Goal: Transaction & Acquisition: Book appointment/travel/reservation

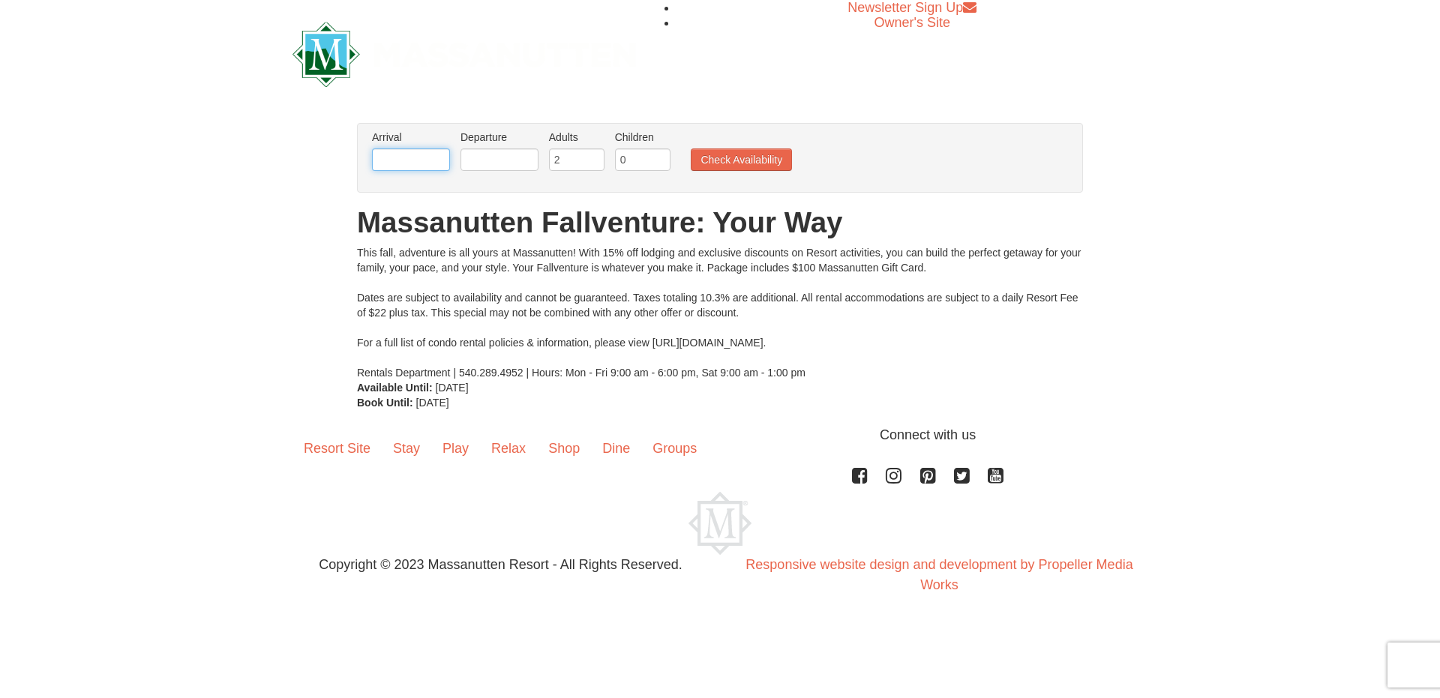
click at [408, 163] on input "text" at bounding box center [411, 159] width 78 height 22
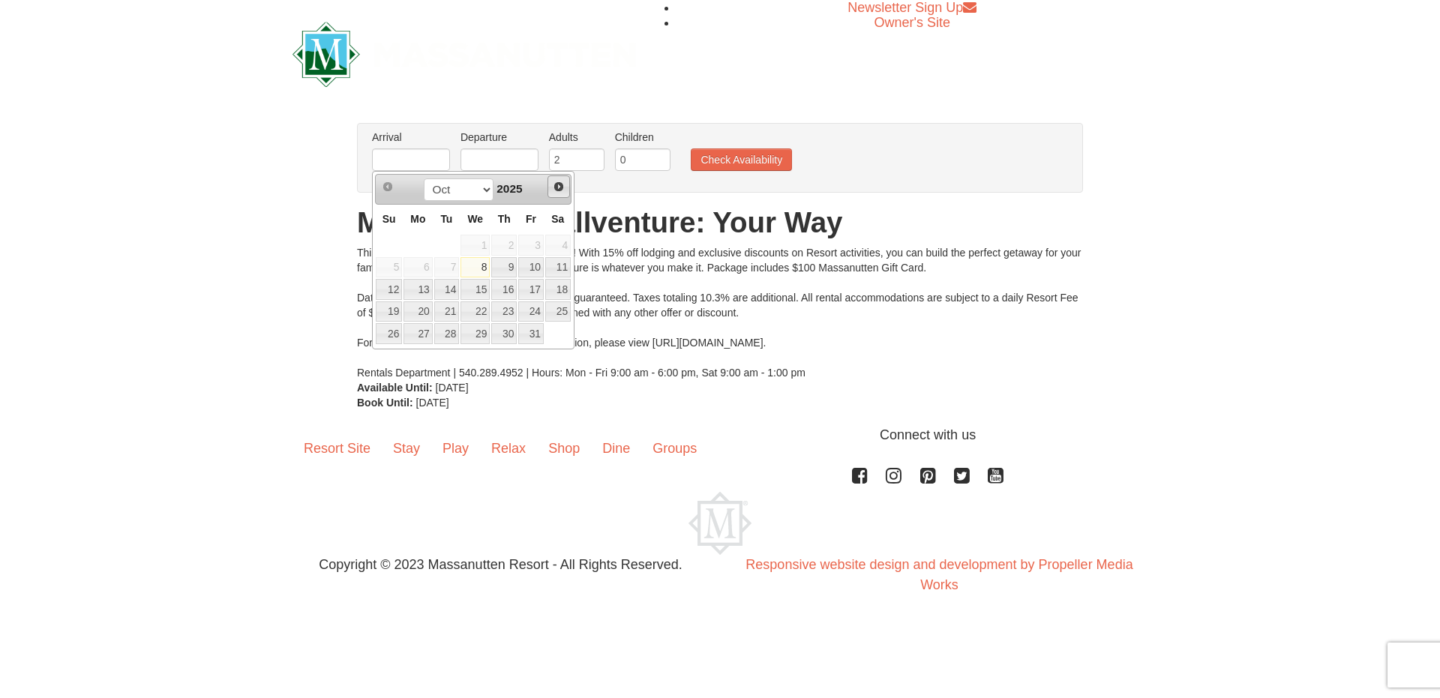
click at [558, 188] on span "Next" at bounding box center [559, 187] width 12 height 12
click at [511, 334] on link "27" at bounding box center [503, 333] width 25 height 21
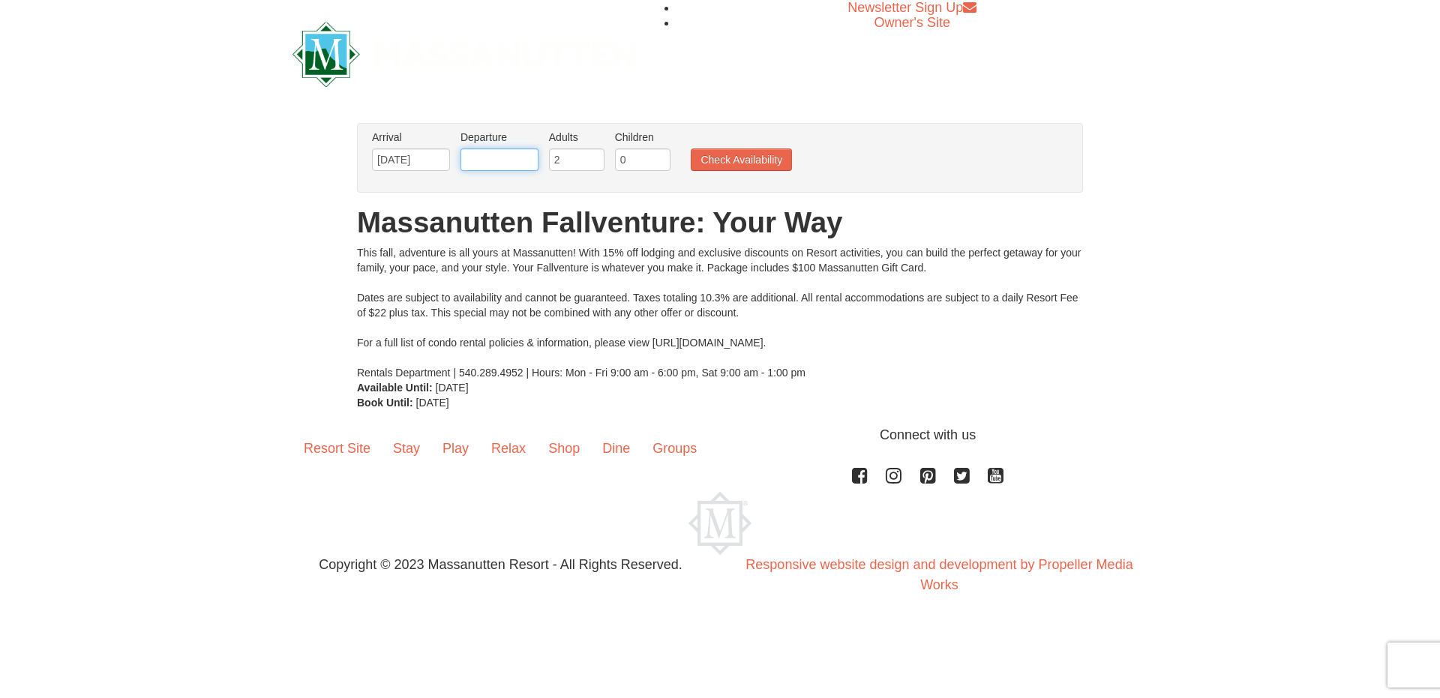
click at [529, 157] on input "text" at bounding box center [499, 159] width 78 height 22
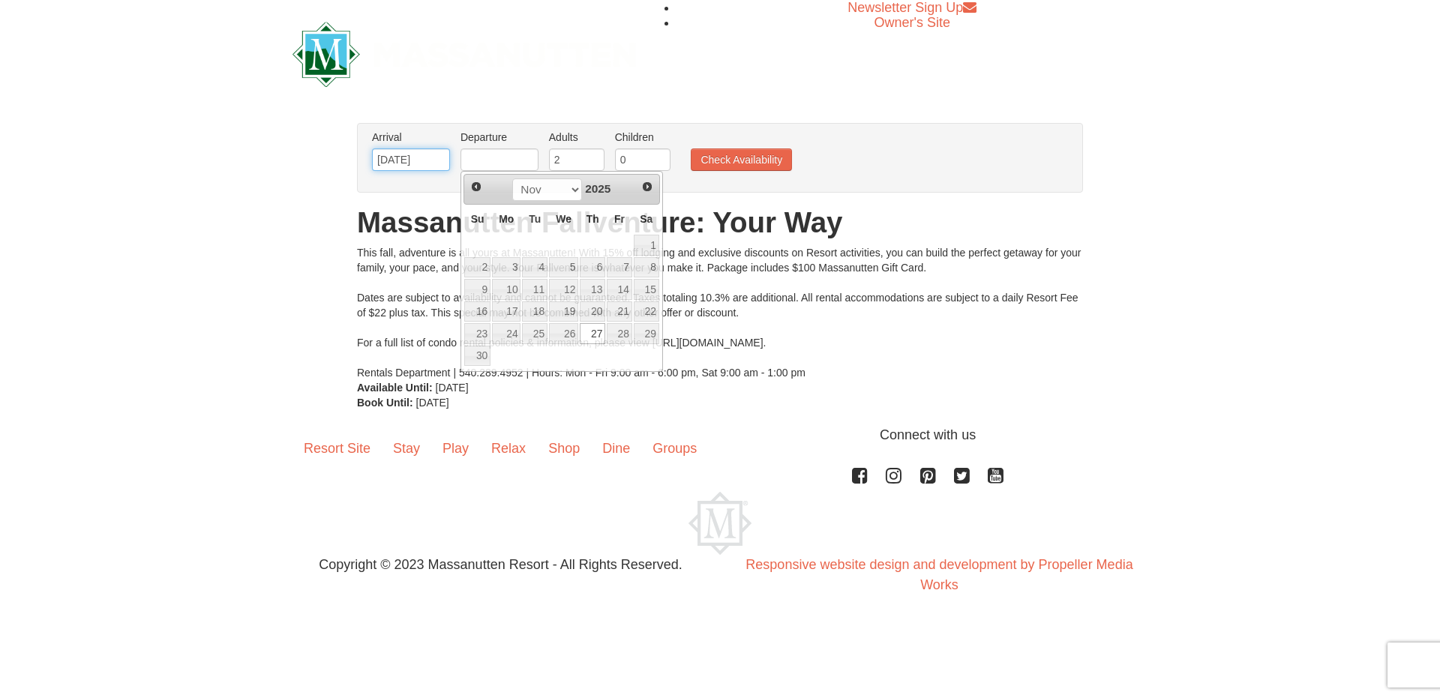
click at [436, 159] on input "11/27/2025" at bounding box center [411, 159] width 78 height 22
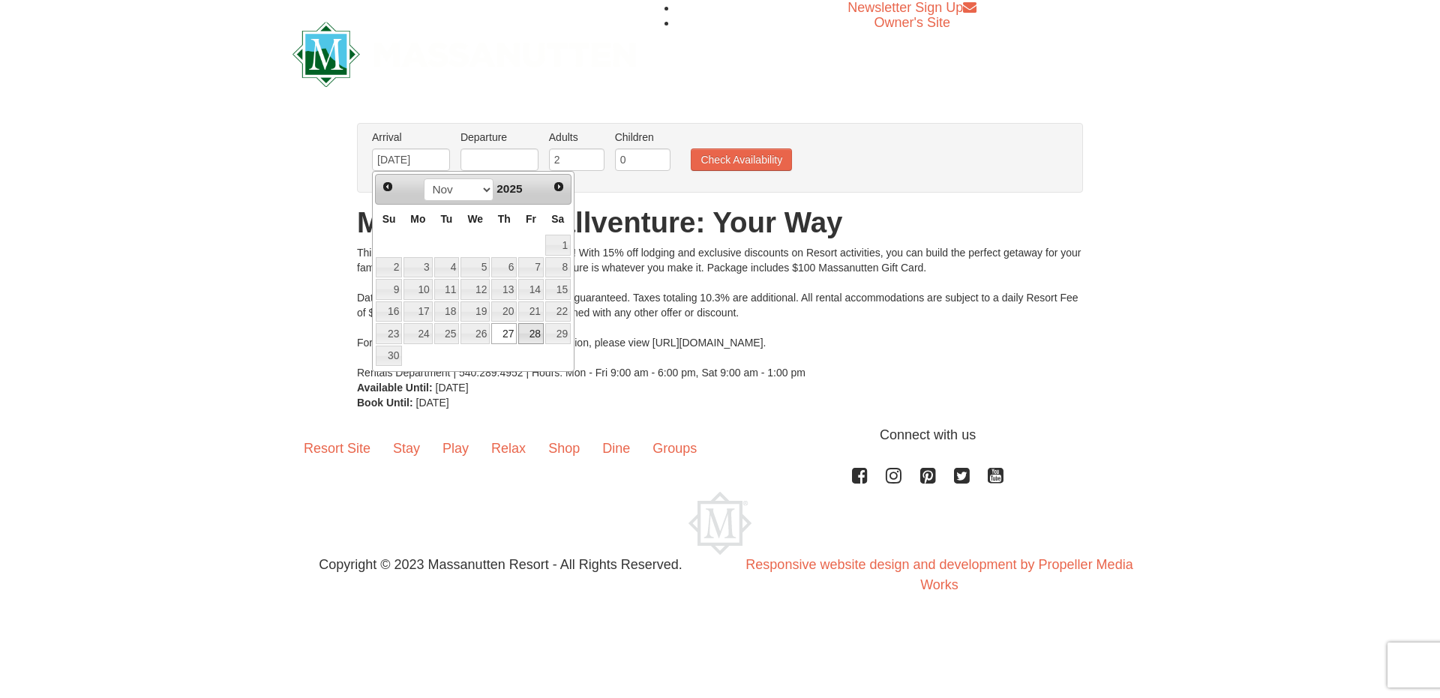
click at [532, 334] on link "28" at bounding box center [530, 333] width 25 height 21
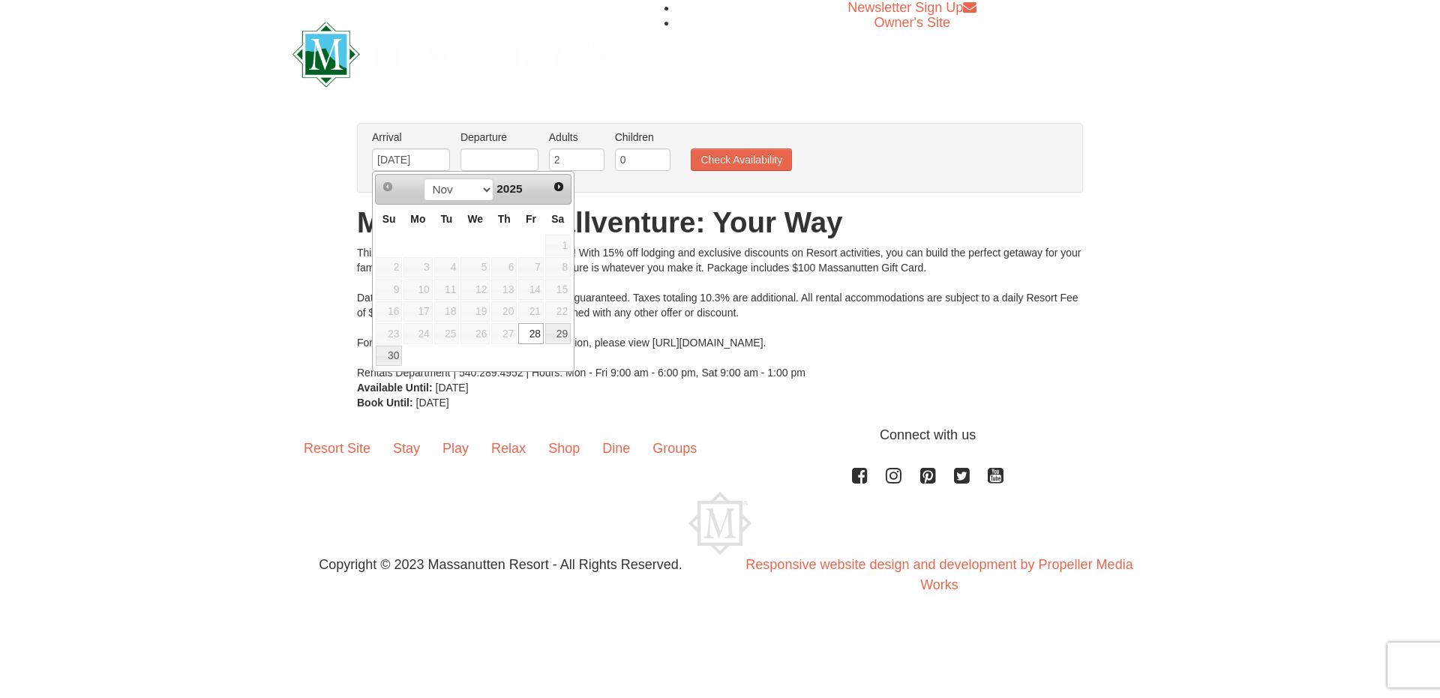
type input "[DATE]"
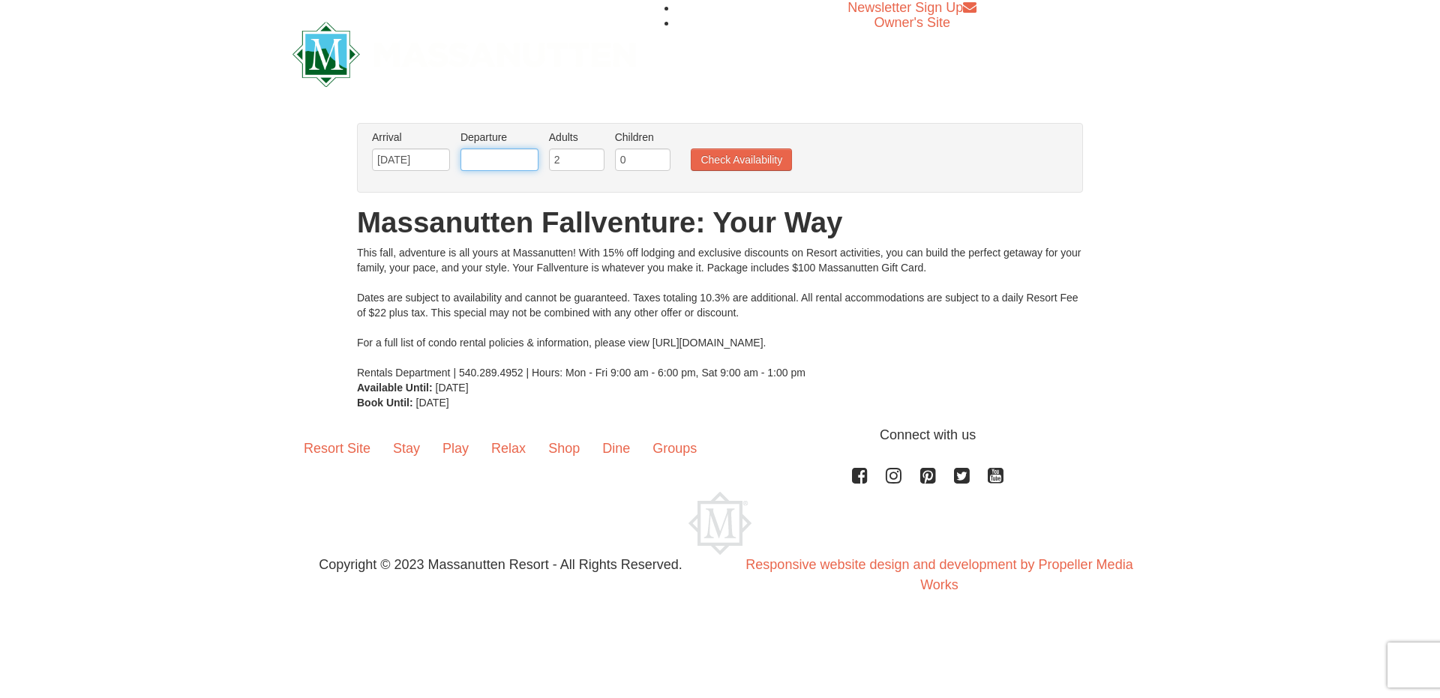
click at [497, 157] on input "text" at bounding box center [499, 159] width 78 height 22
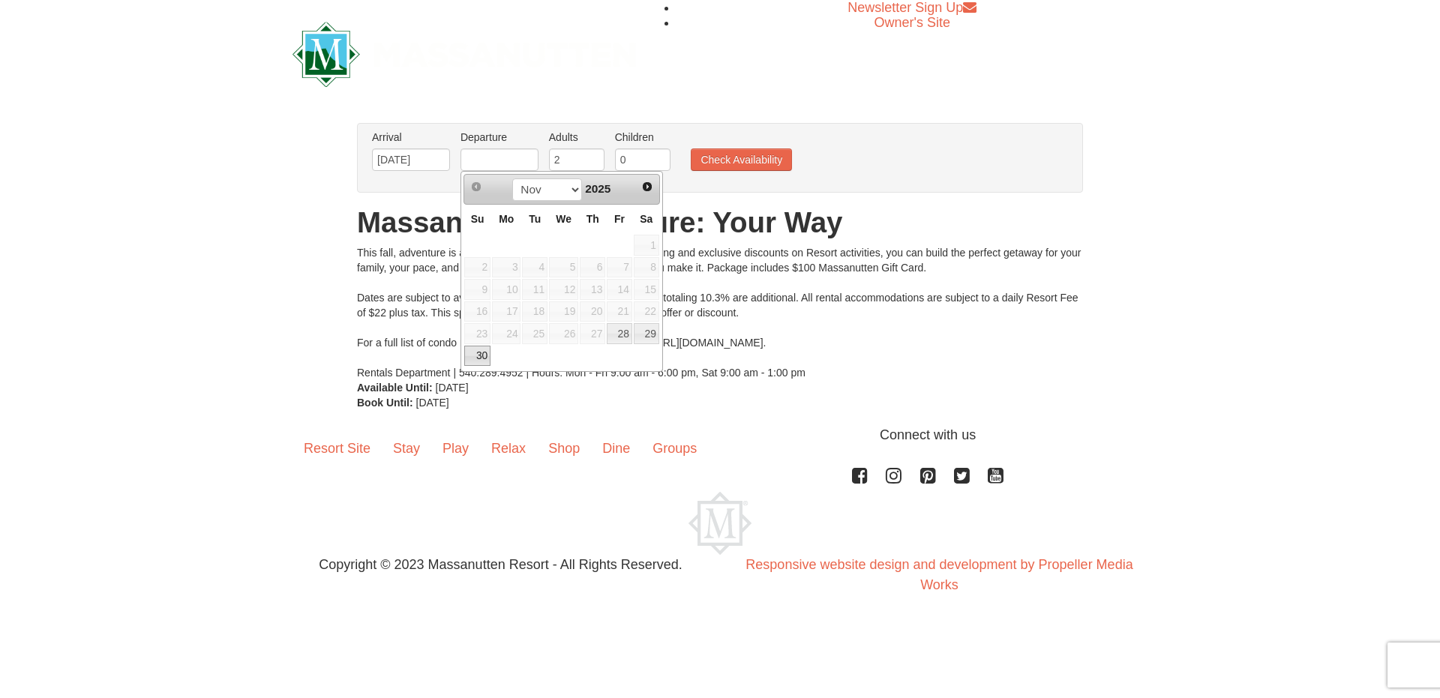
click at [478, 355] on link "30" at bounding box center [477, 356] width 26 height 21
type input "[DATE]"
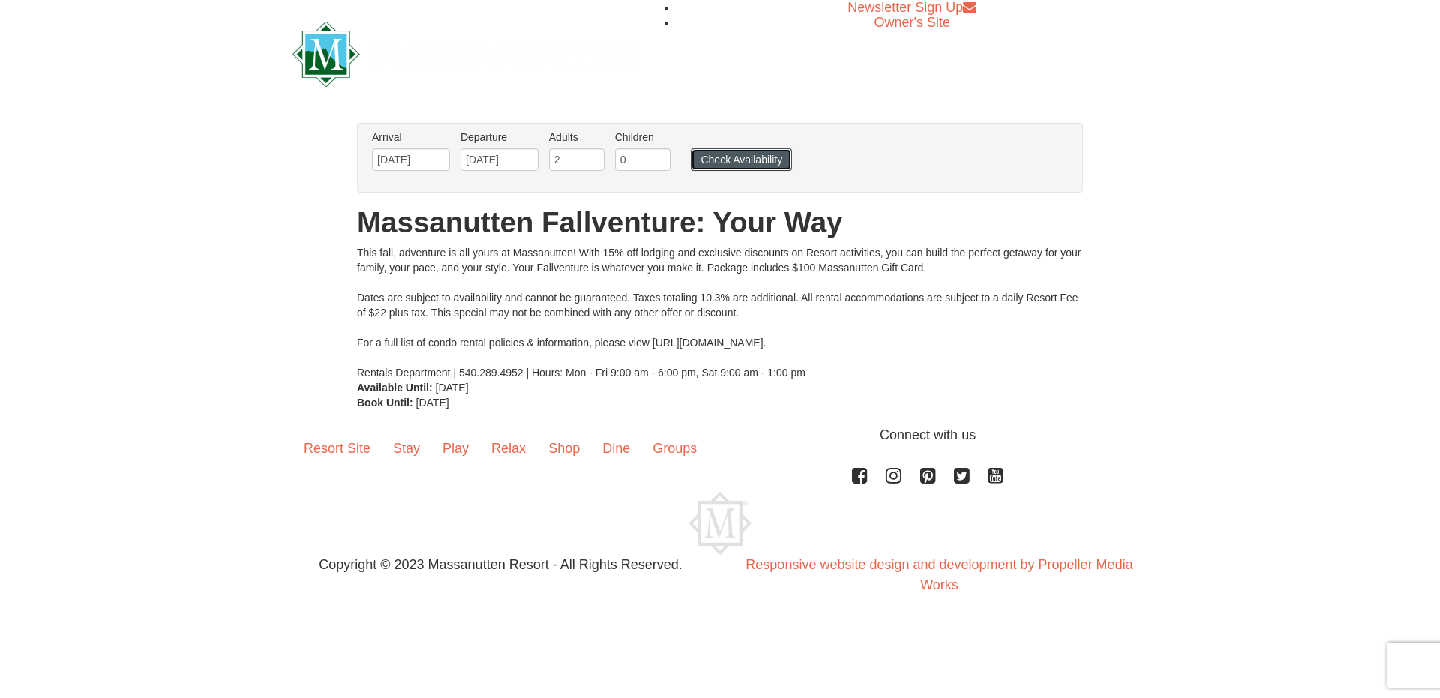
click at [715, 160] on button "Check Availability" at bounding box center [741, 159] width 101 height 22
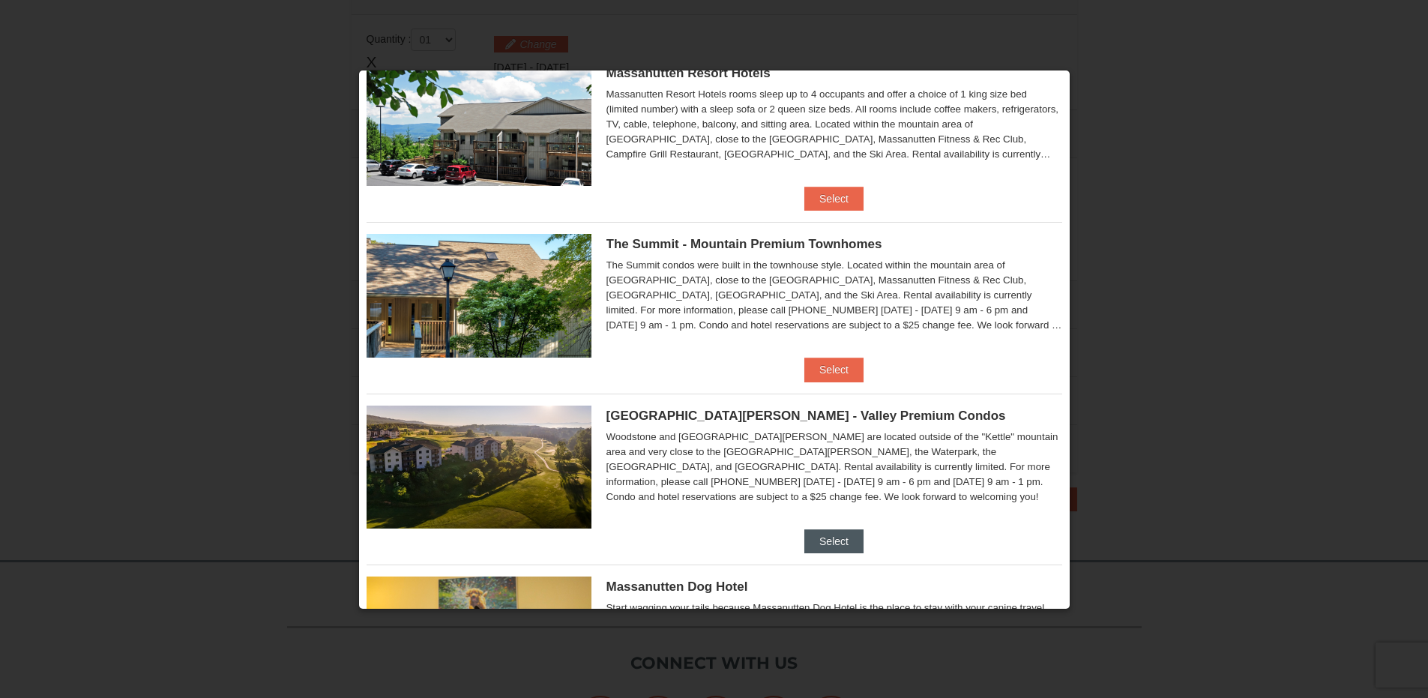
scroll to position [249, 0]
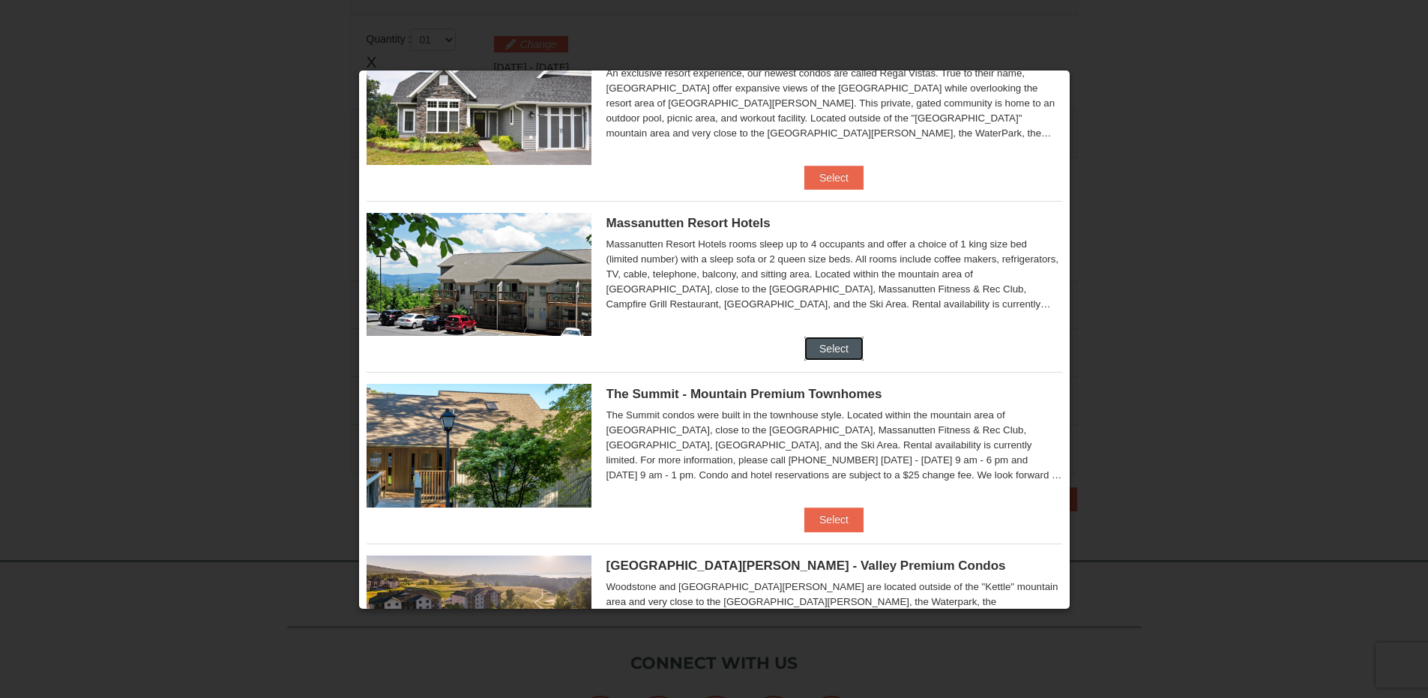
click at [826, 346] on button "Select" at bounding box center [834, 349] width 59 height 24
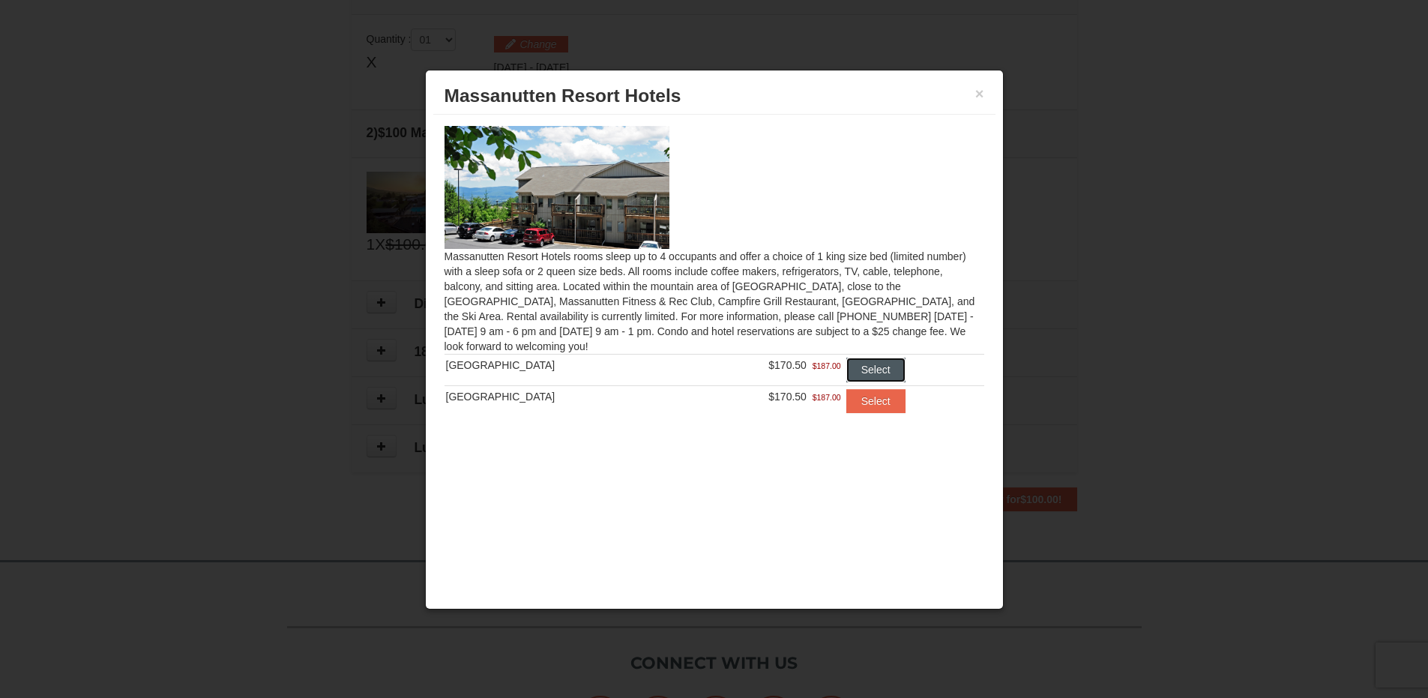
click at [861, 363] on button "Select" at bounding box center [876, 370] width 59 height 24
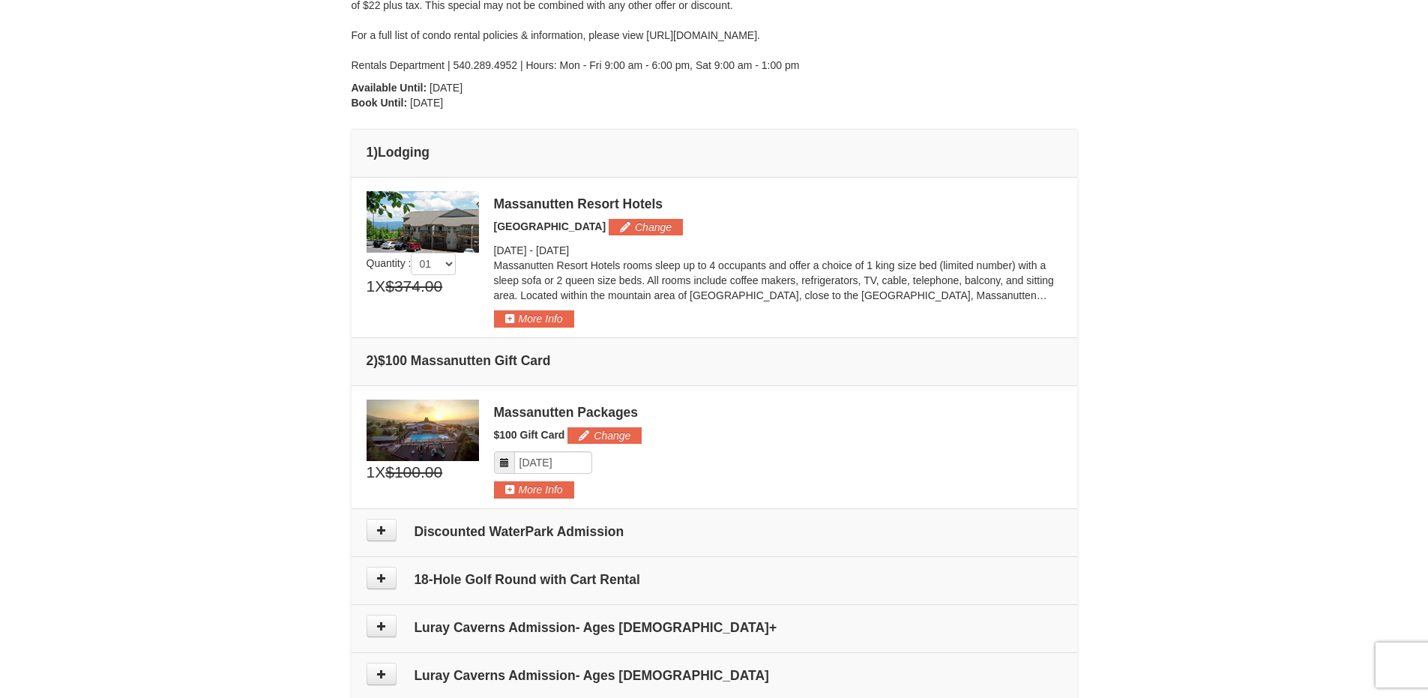
scroll to position [421, 0]
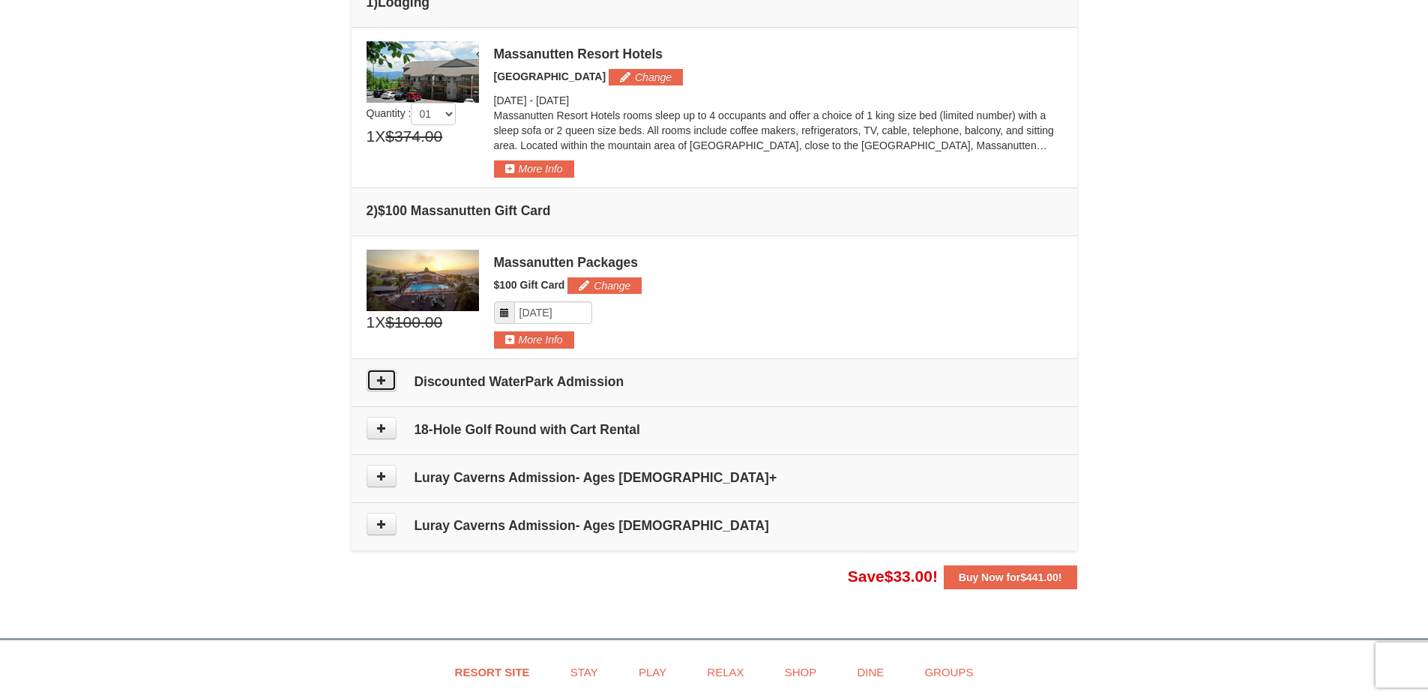
click at [380, 380] on icon at bounding box center [381, 380] width 10 height 10
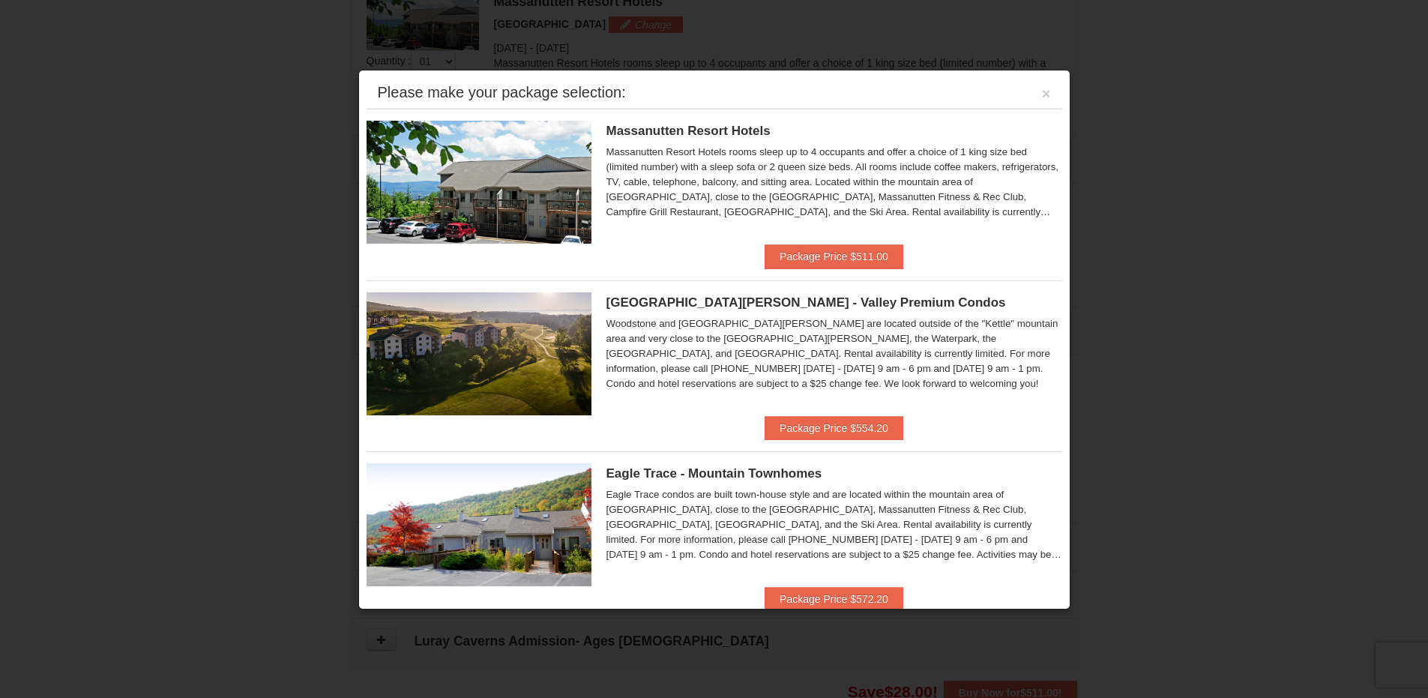
scroll to position [462, 0]
click at [1042, 94] on button "×" at bounding box center [1046, 93] width 9 height 15
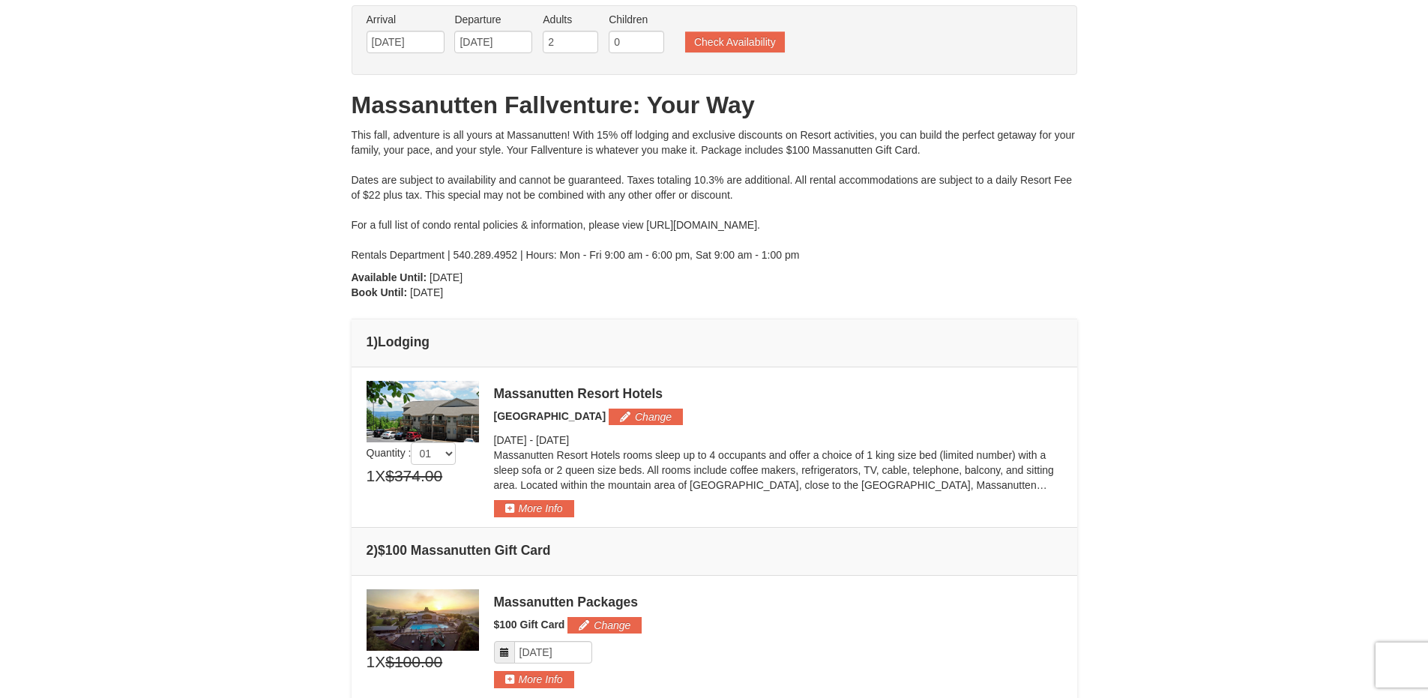
scroll to position [0, 0]
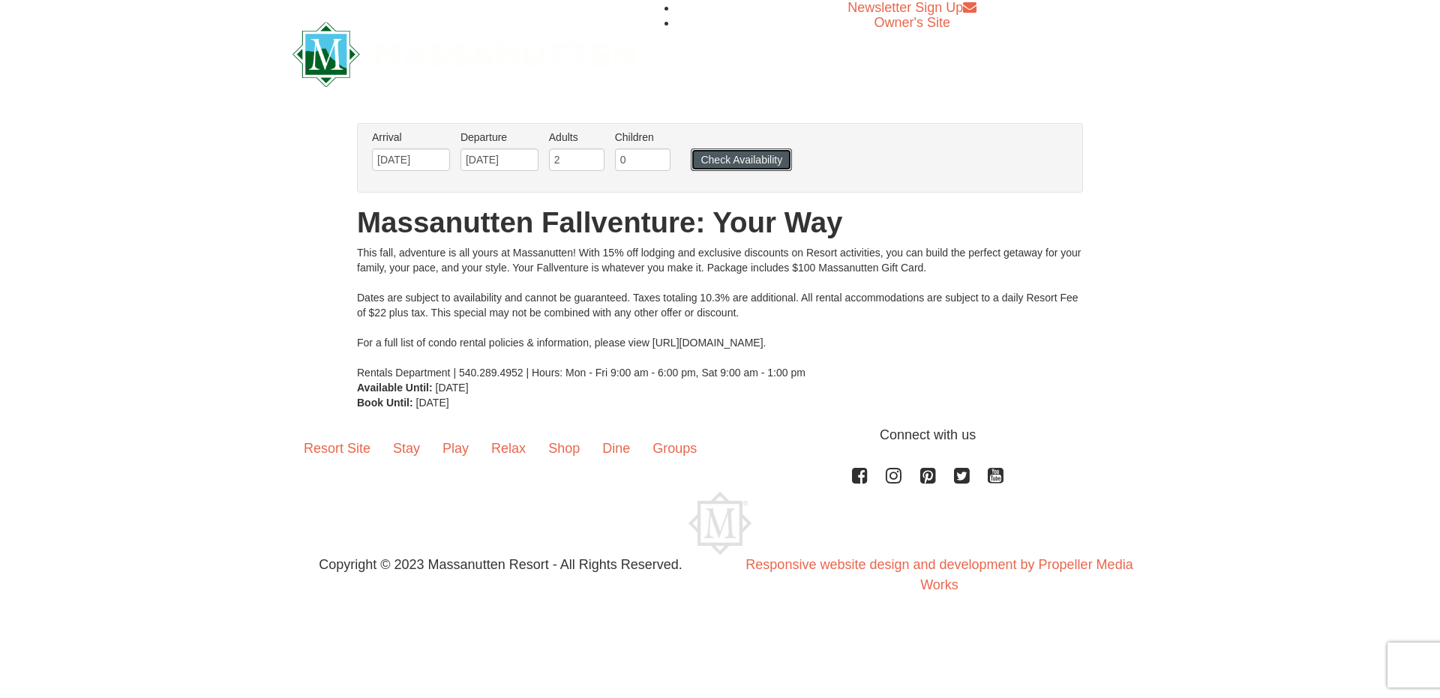
click at [754, 160] on button "Check Availability" at bounding box center [741, 159] width 101 height 22
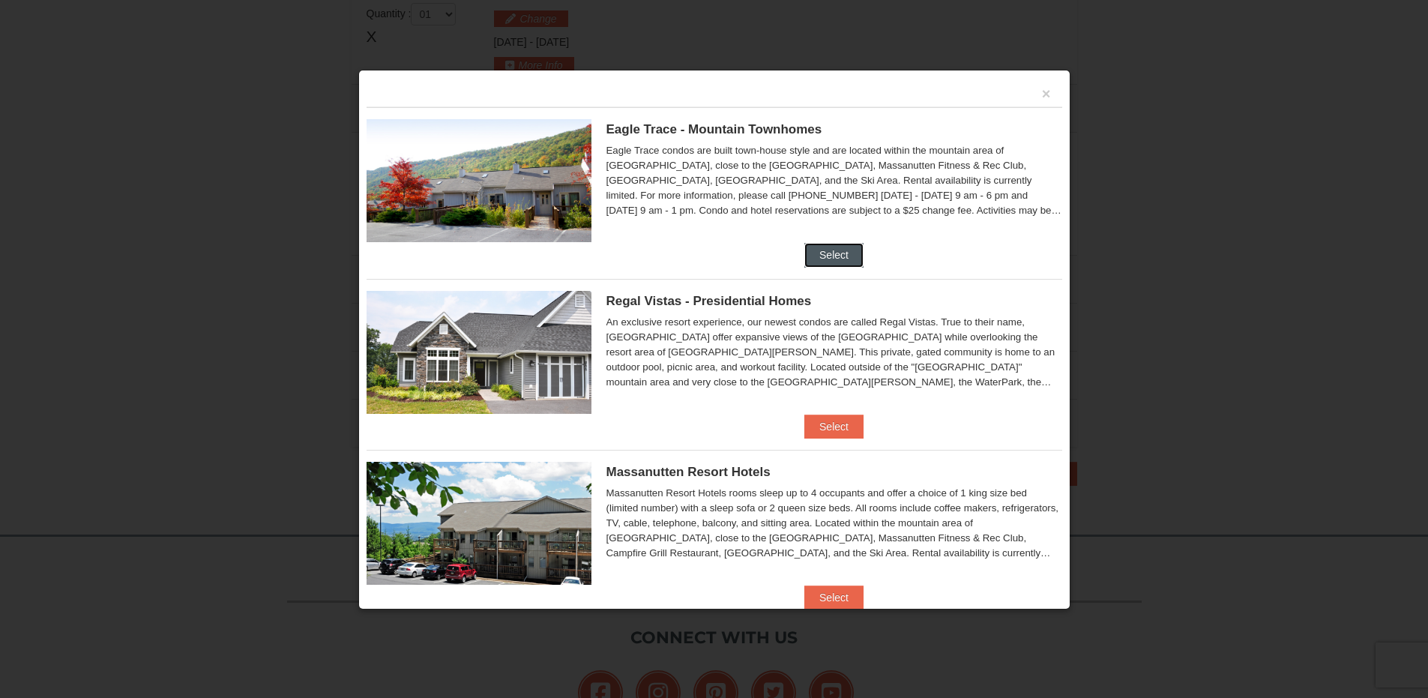
click at [829, 251] on button "Select" at bounding box center [834, 255] width 59 height 24
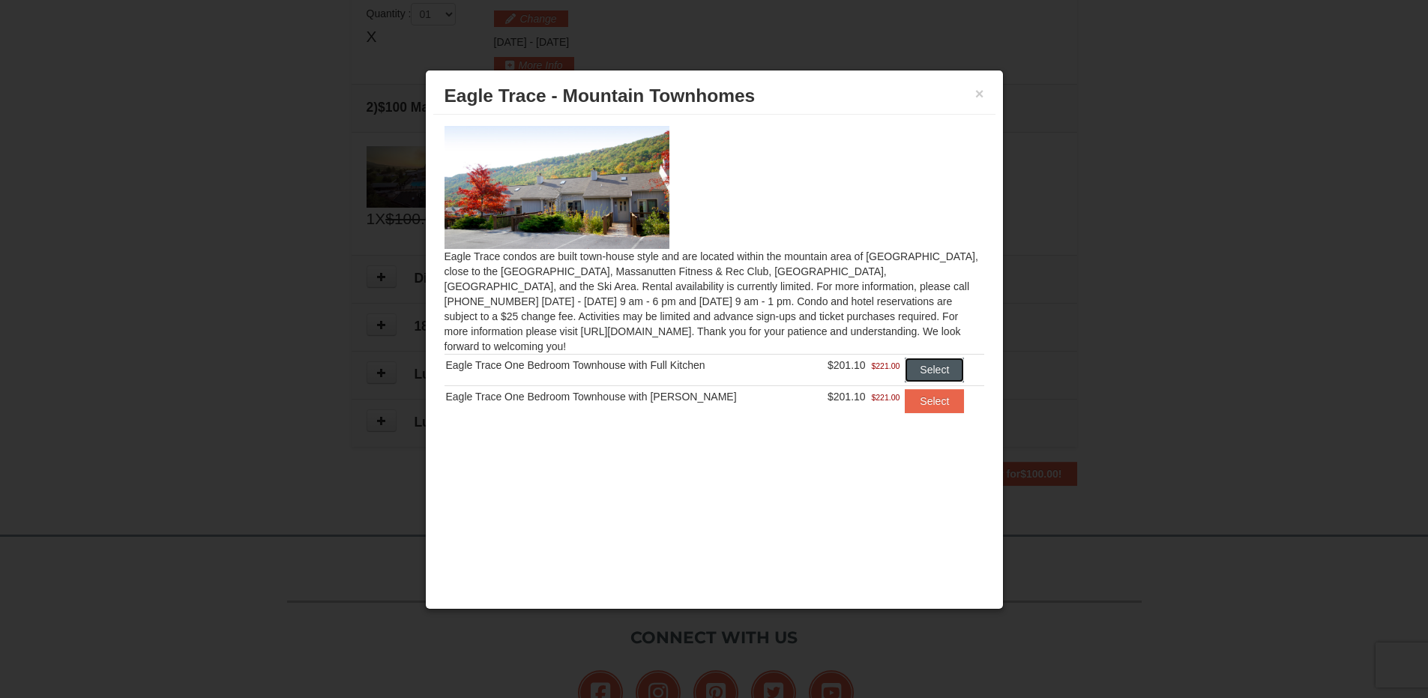
click at [925, 358] on button "Select" at bounding box center [934, 370] width 59 height 24
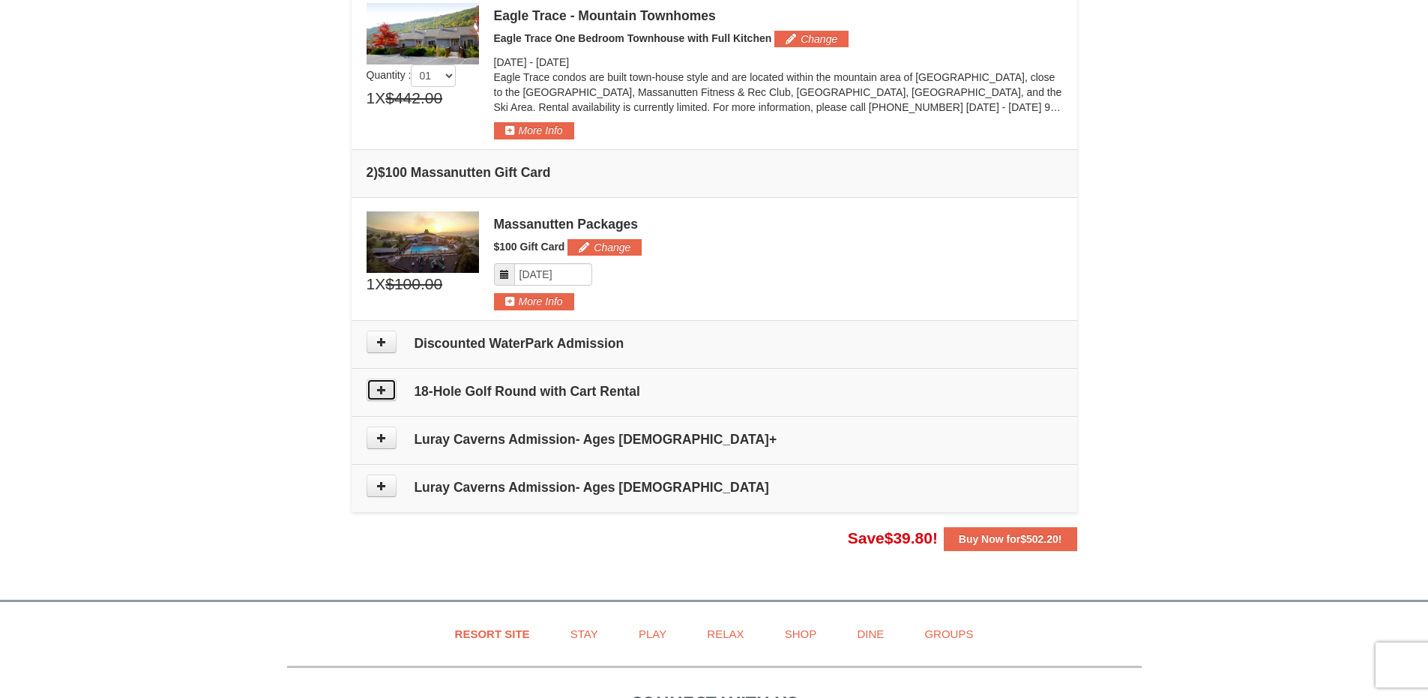
click at [385, 391] on icon at bounding box center [381, 390] width 10 height 10
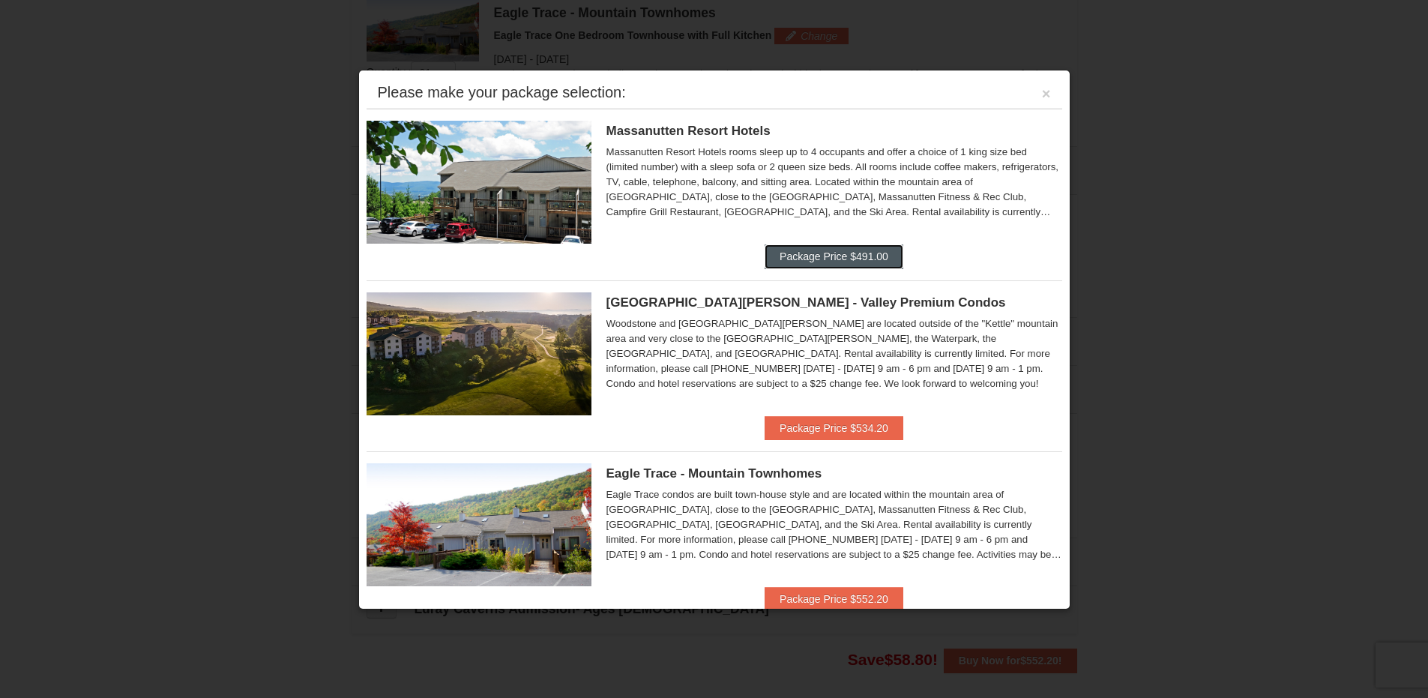
click at [830, 256] on button "Package Price $491.00" at bounding box center [834, 256] width 139 height 24
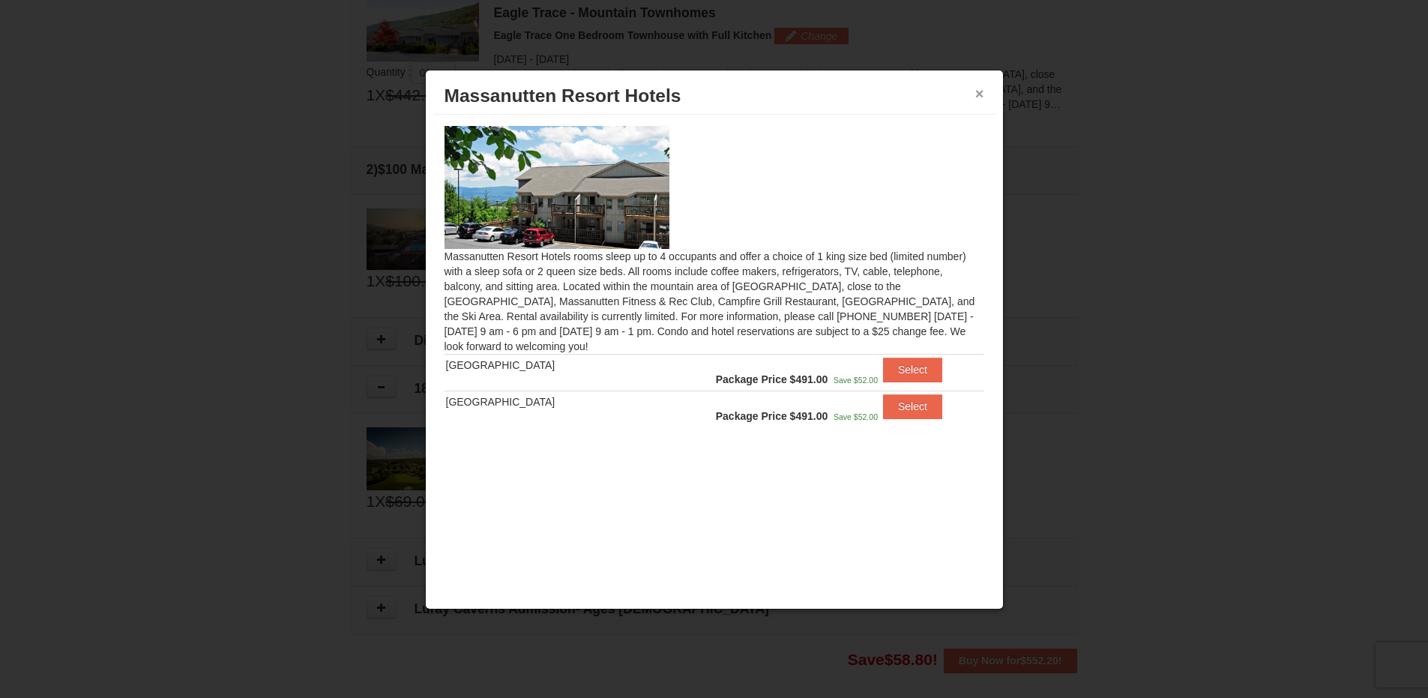
click at [978, 92] on button "×" at bounding box center [979, 93] width 9 height 15
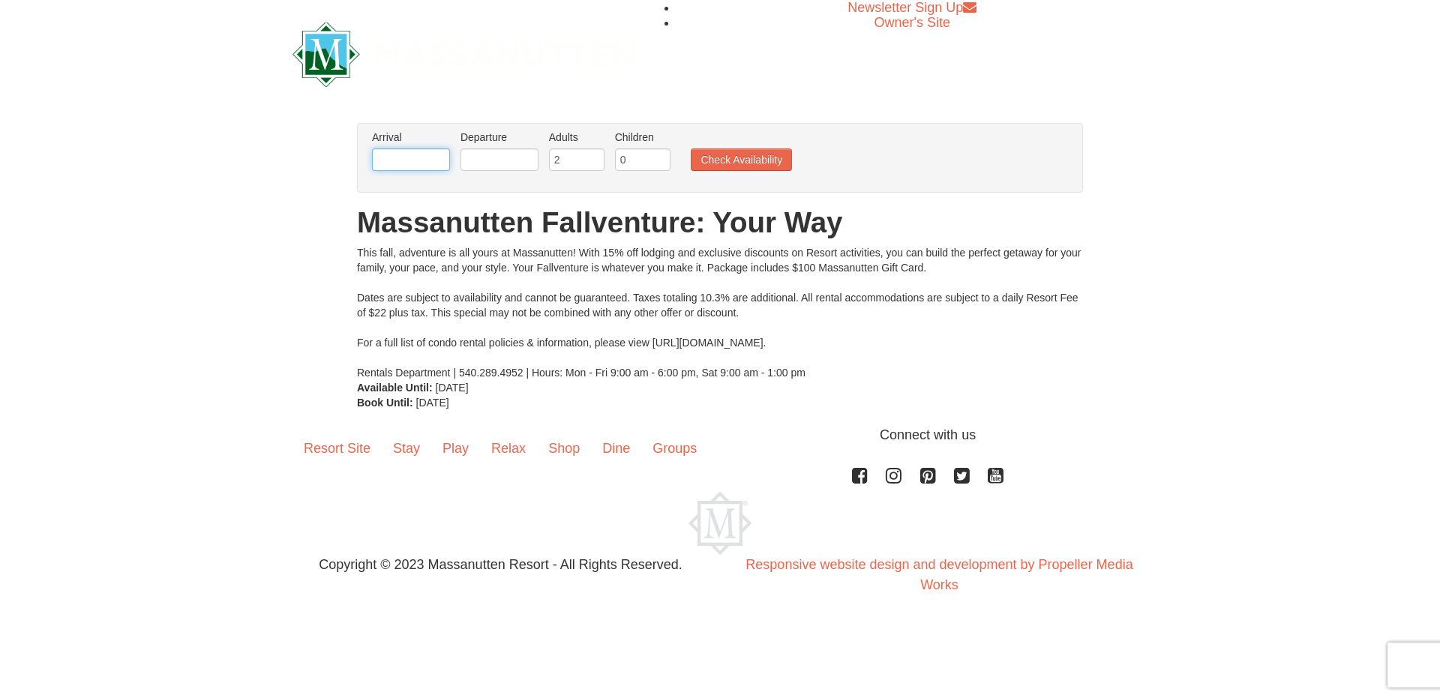
click at [414, 157] on input "text" at bounding box center [411, 159] width 78 height 22
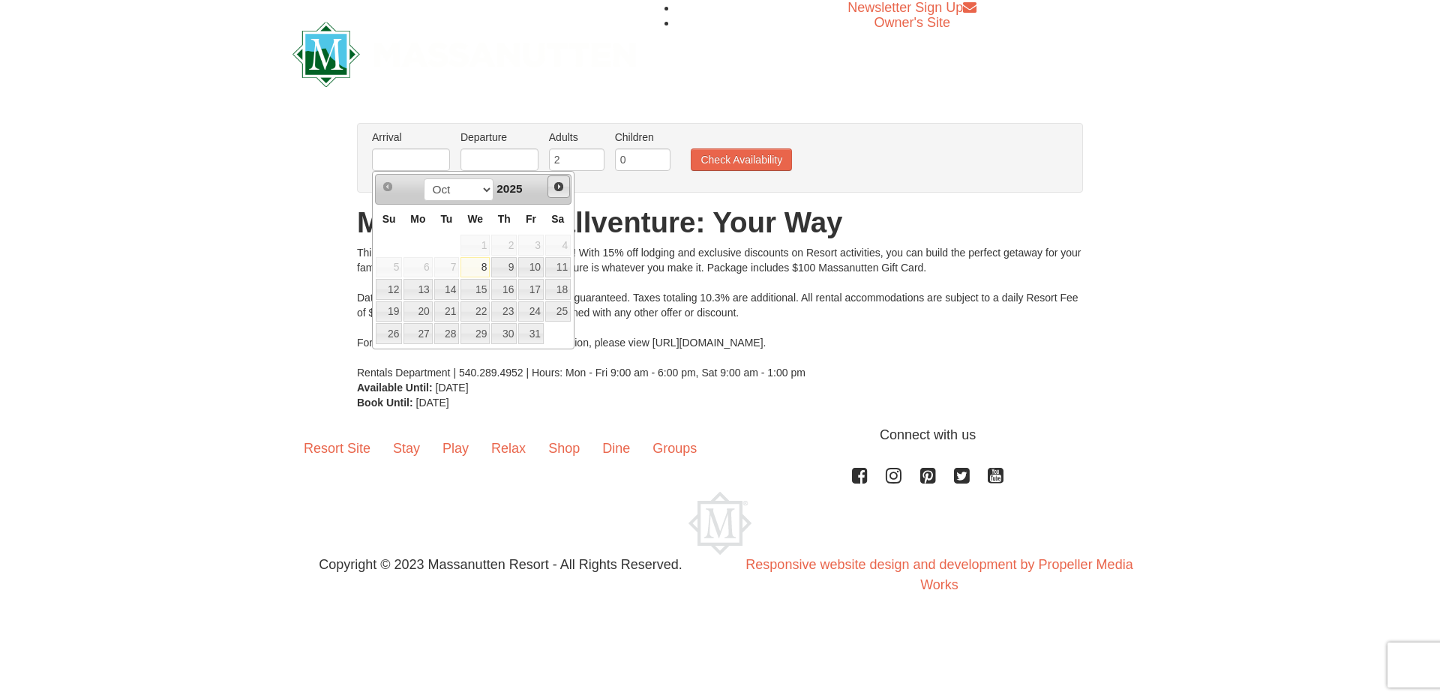
click at [560, 185] on span "Next" at bounding box center [559, 187] width 12 height 12
click at [531, 334] on link "28" at bounding box center [530, 333] width 25 height 21
type input "[DATE]"
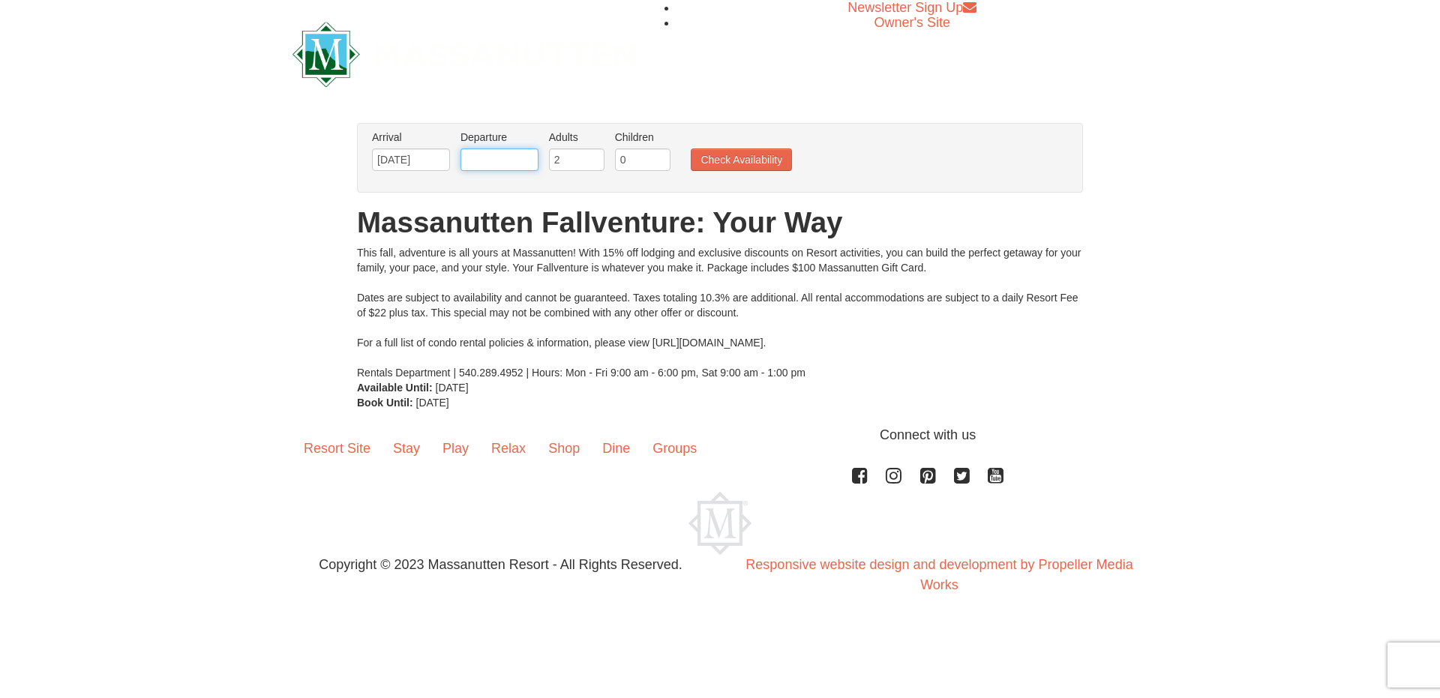
click at [519, 163] on input "text" at bounding box center [499, 159] width 78 height 22
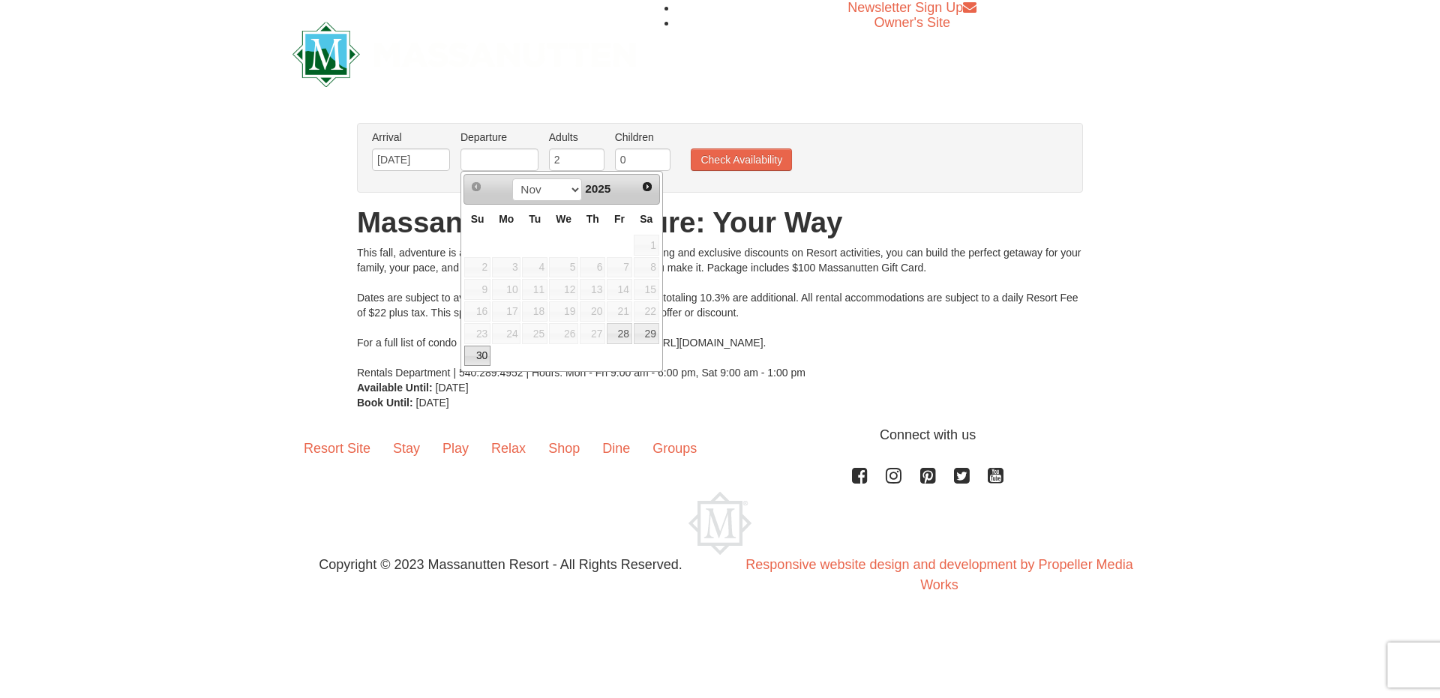
click at [480, 355] on link "30" at bounding box center [477, 356] width 26 height 21
type input "[DATE]"
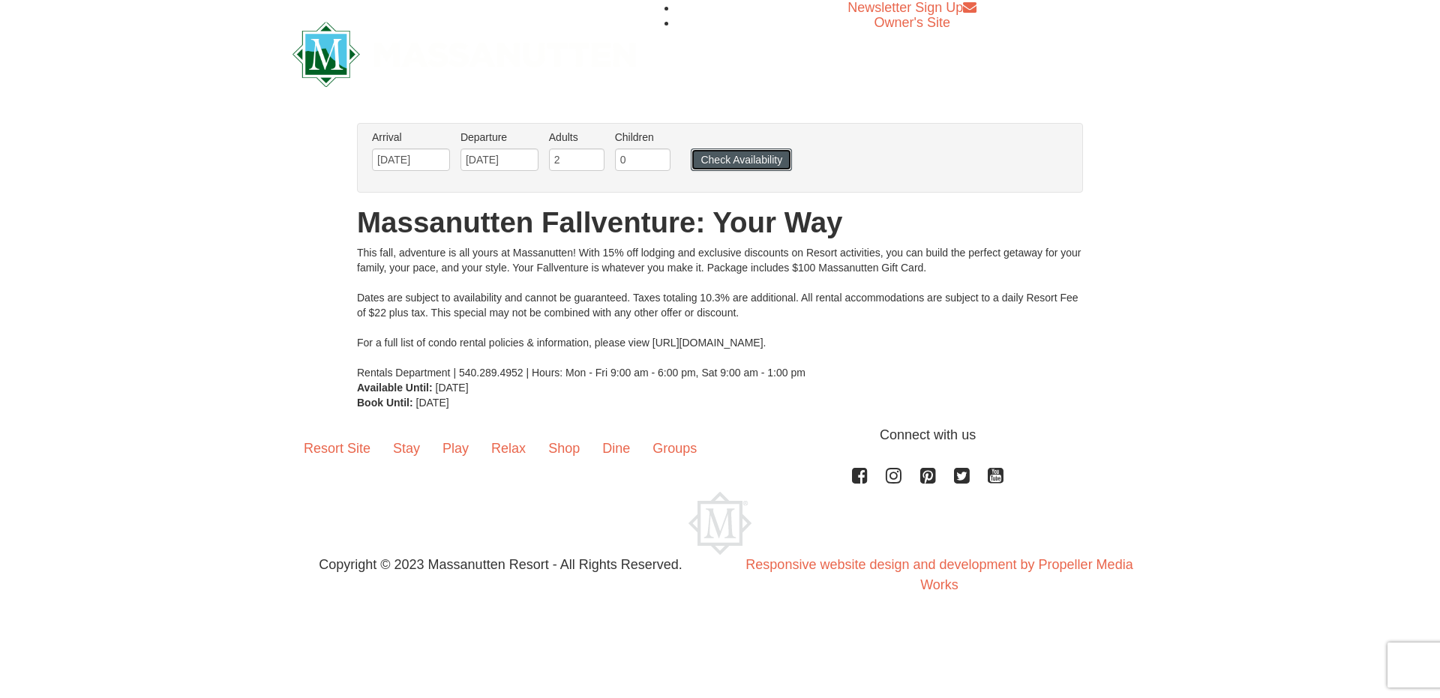
click at [735, 159] on button "Check Availability" at bounding box center [741, 159] width 101 height 22
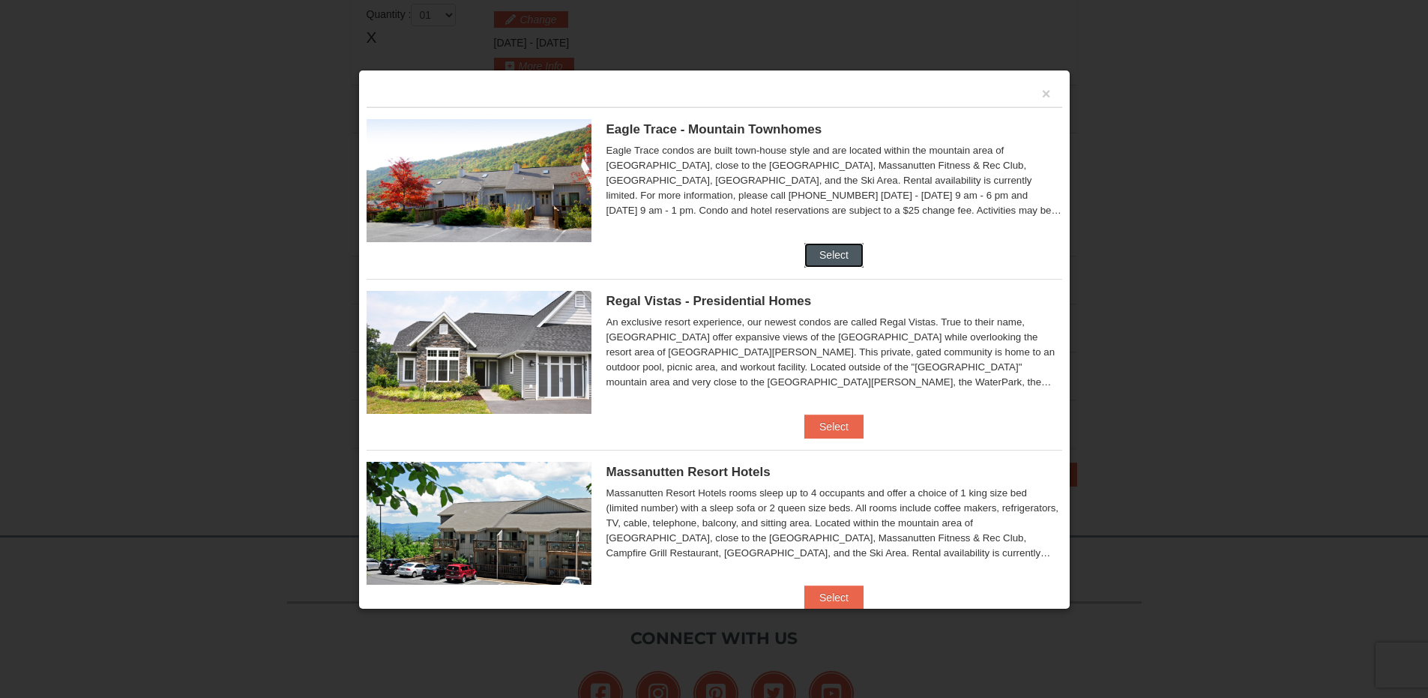
click at [824, 253] on button "Select" at bounding box center [834, 255] width 59 height 24
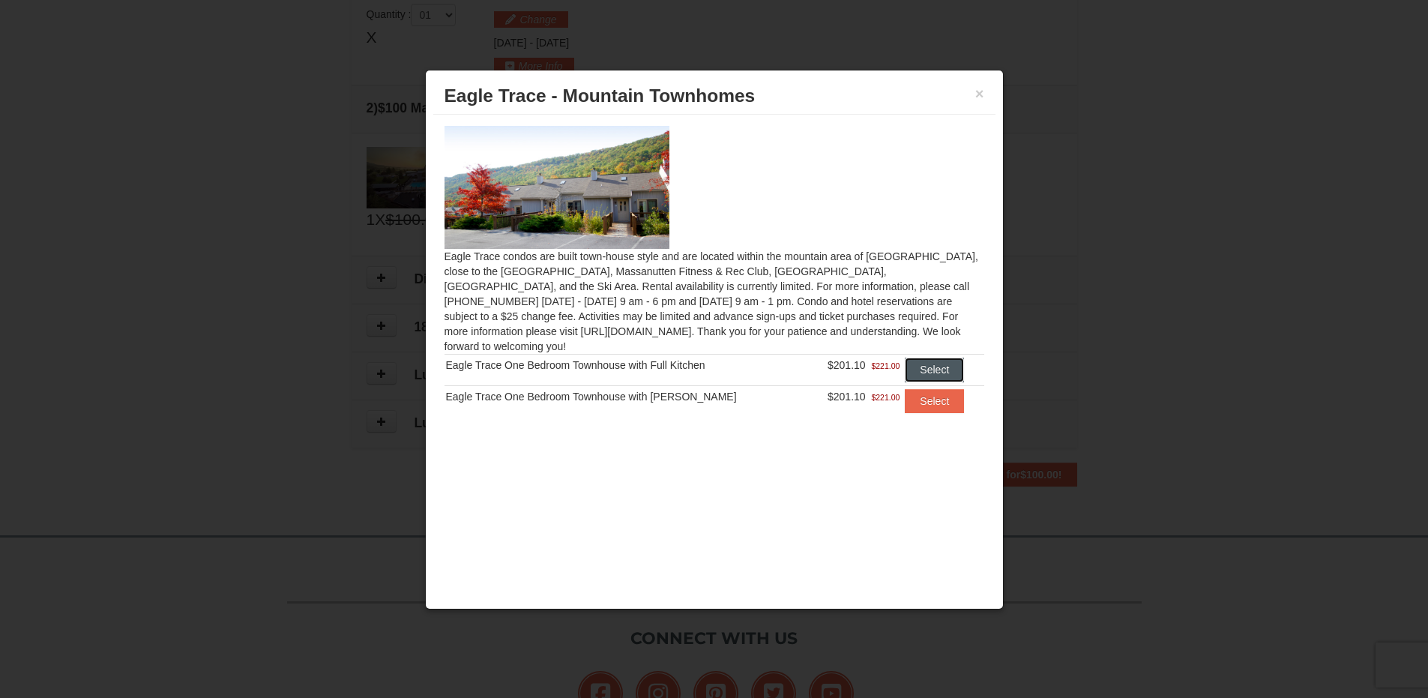
click at [925, 358] on button "Select" at bounding box center [934, 370] width 59 height 24
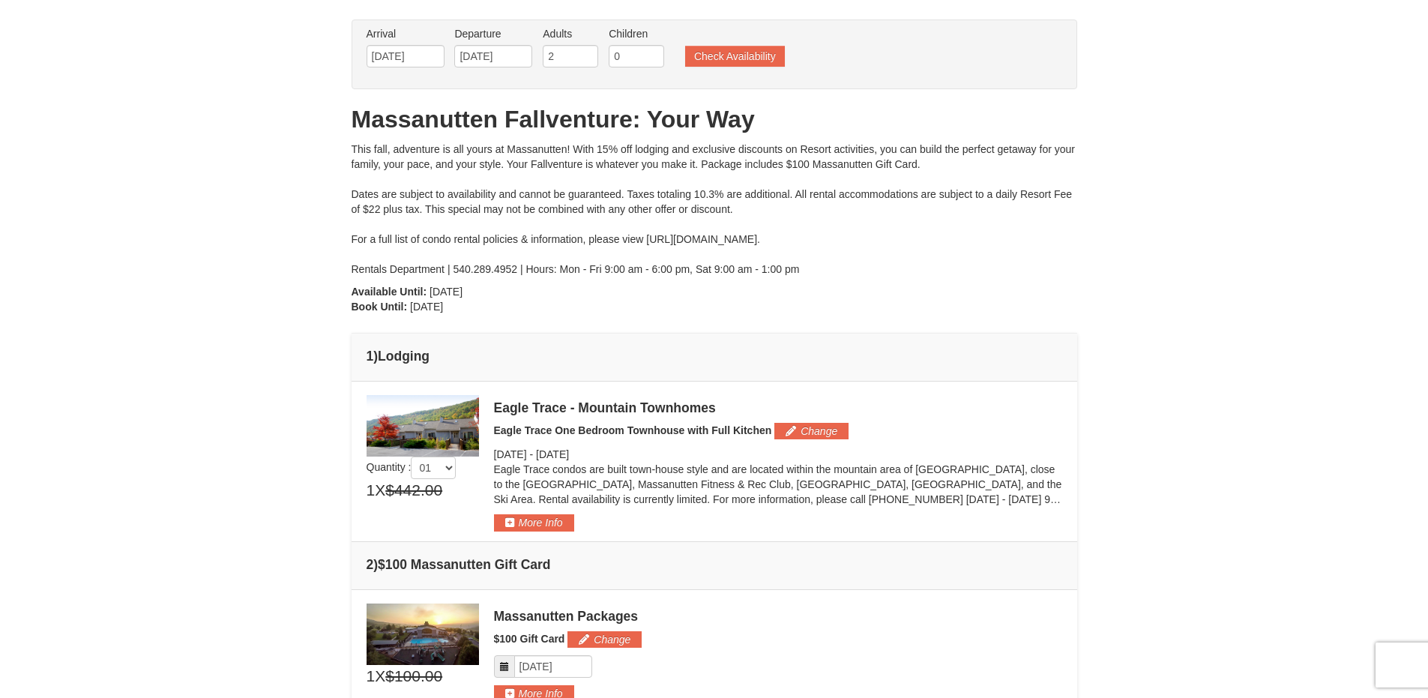
scroll to position [225, 0]
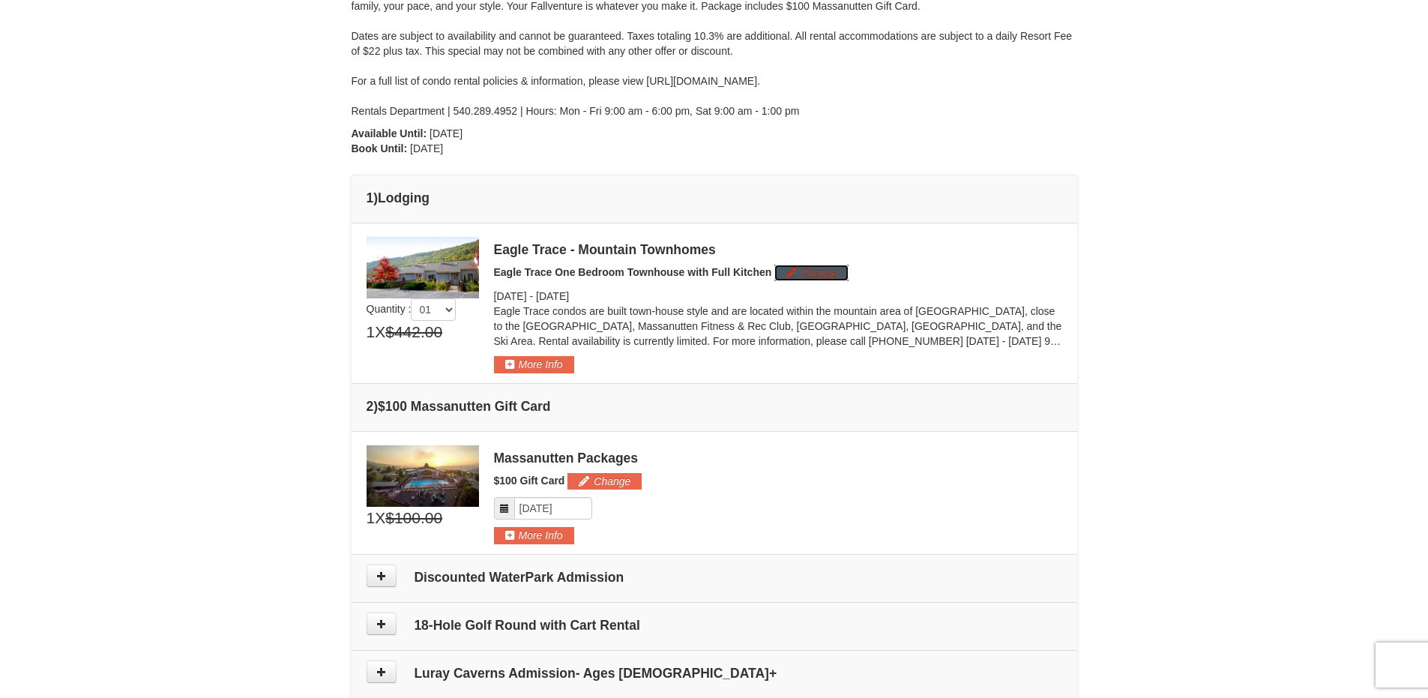
click at [811, 270] on button "Change" at bounding box center [812, 273] width 74 height 16
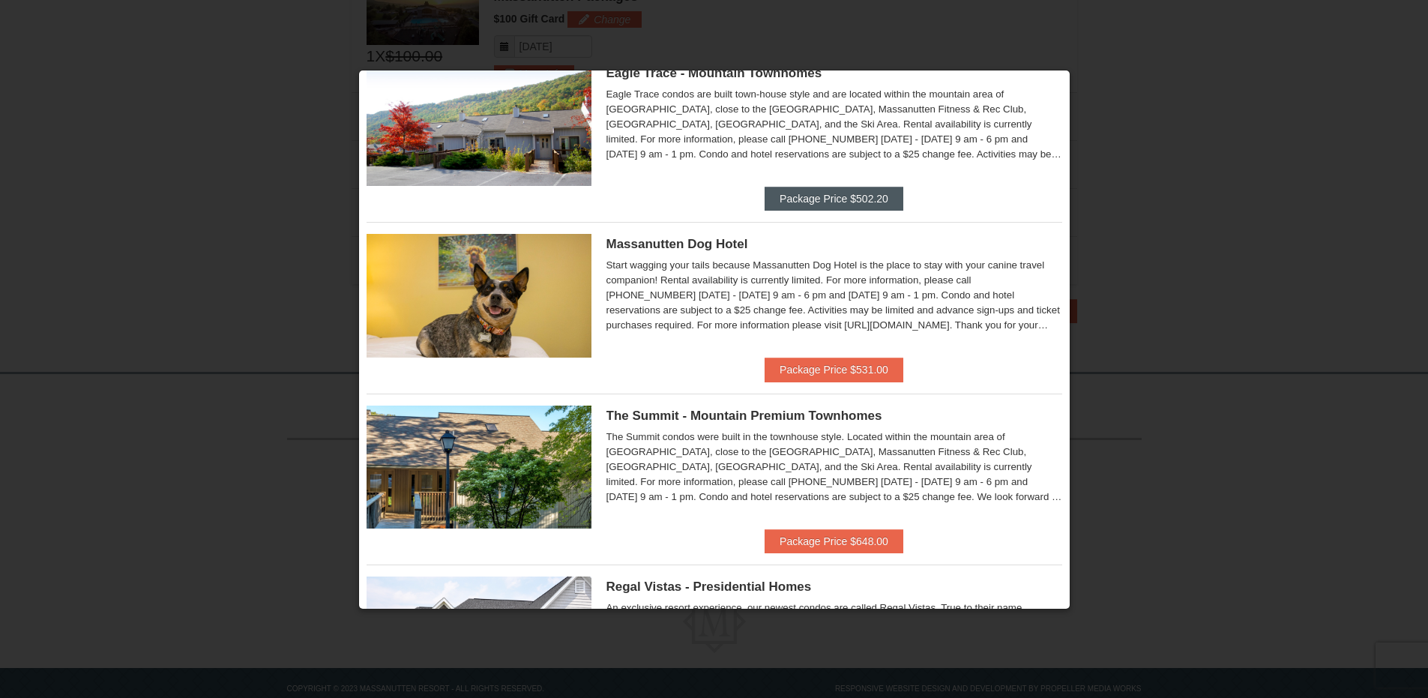
scroll to position [0, 0]
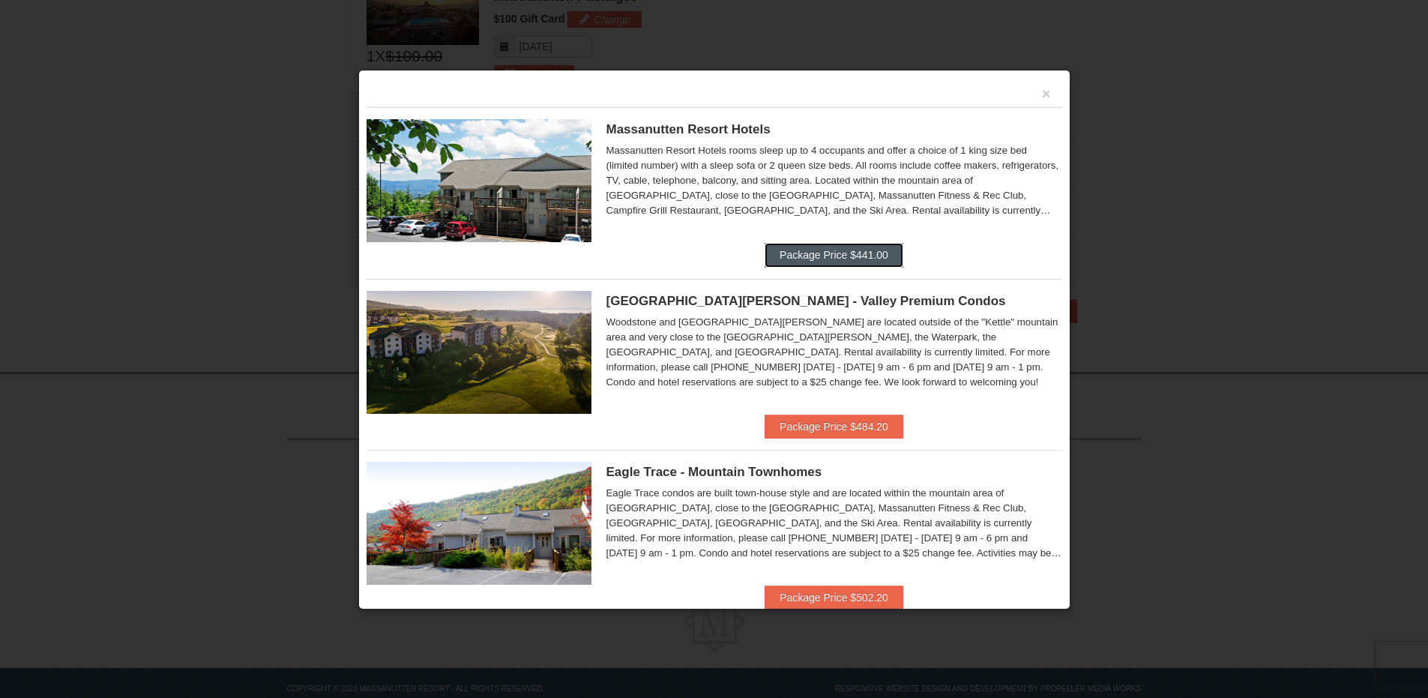
click at [833, 253] on button "Package Price $441.00" at bounding box center [834, 255] width 139 height 24
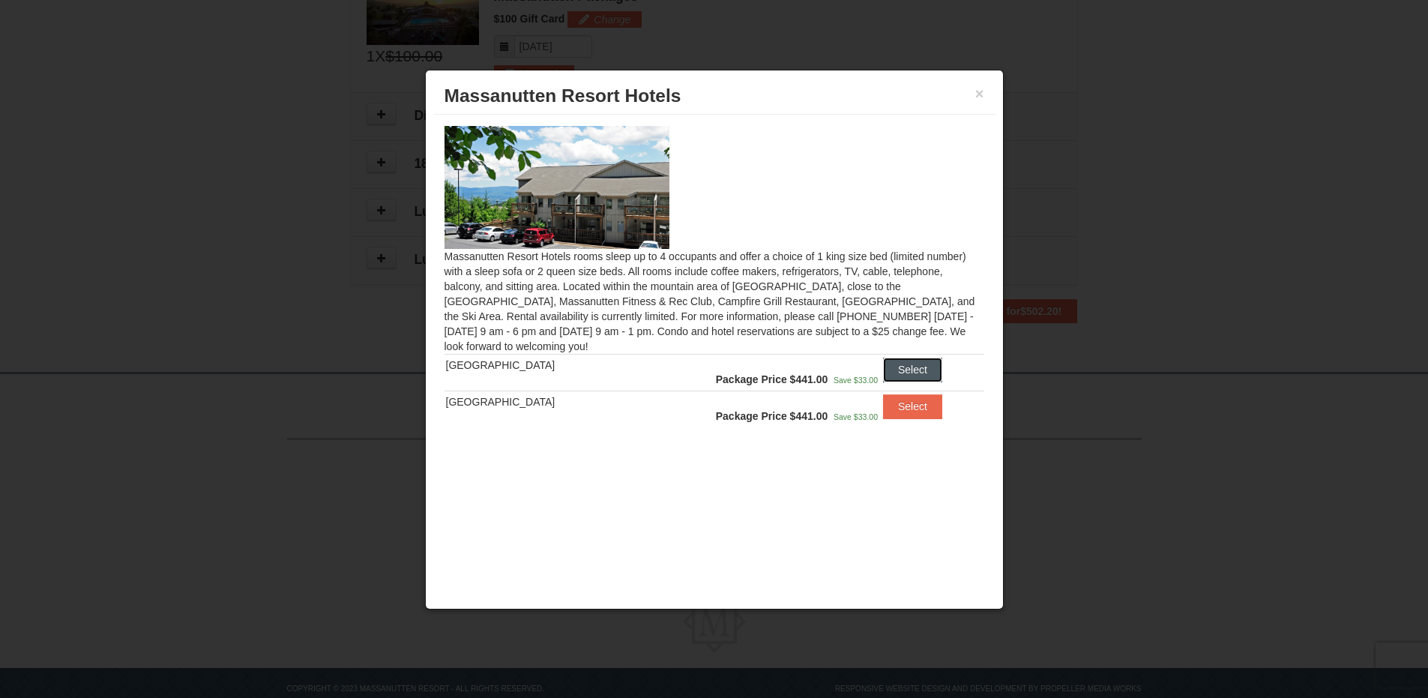
click at [899, 369] on button "Select" at bounding box center [912, 370] width 59 height 24
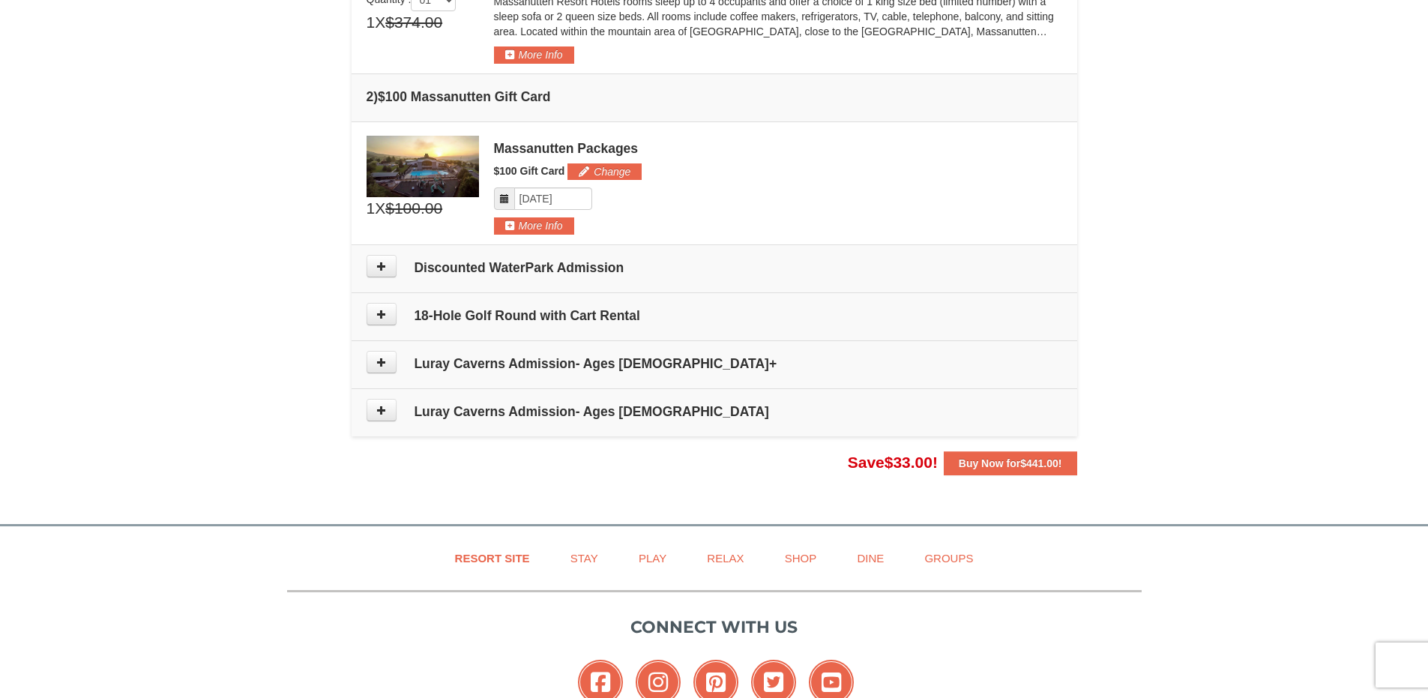
scroll to position [721, 0]
